Goal: Information Seeking & Learning: Learn about a topic

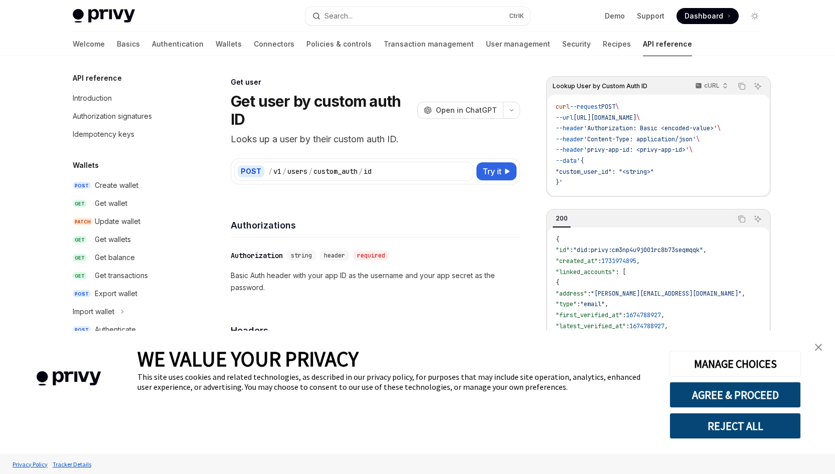
scroll to position [772, 0]
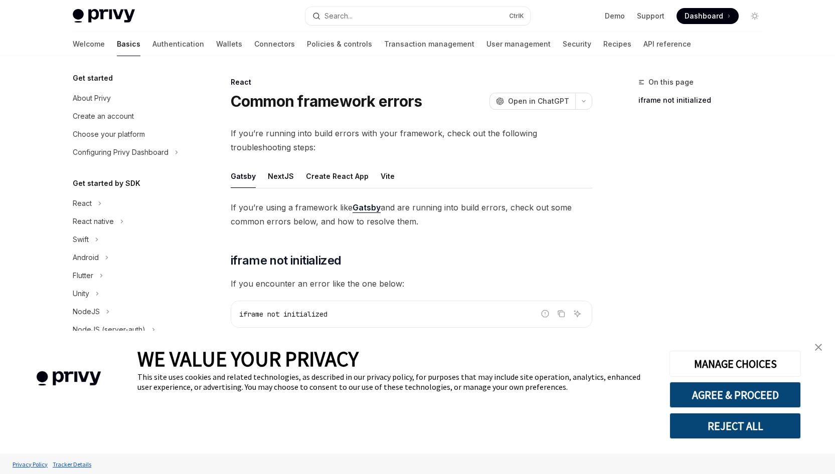
scroll to position [186, 0]
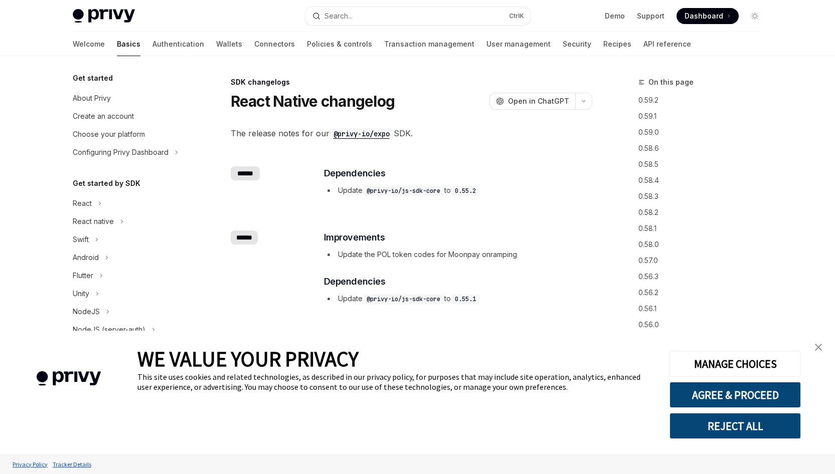
scroll to position [224, 0]
